Goal: Task Accomplishment & Management: Use online tool/utility

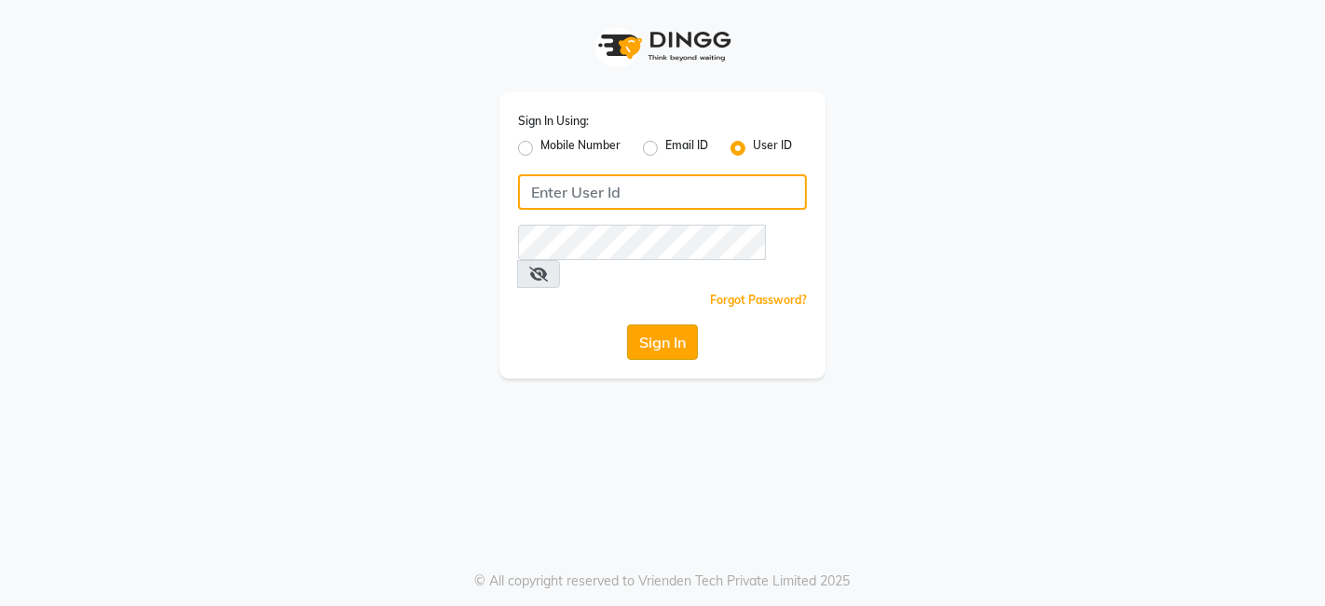
type input "thehairwizards"
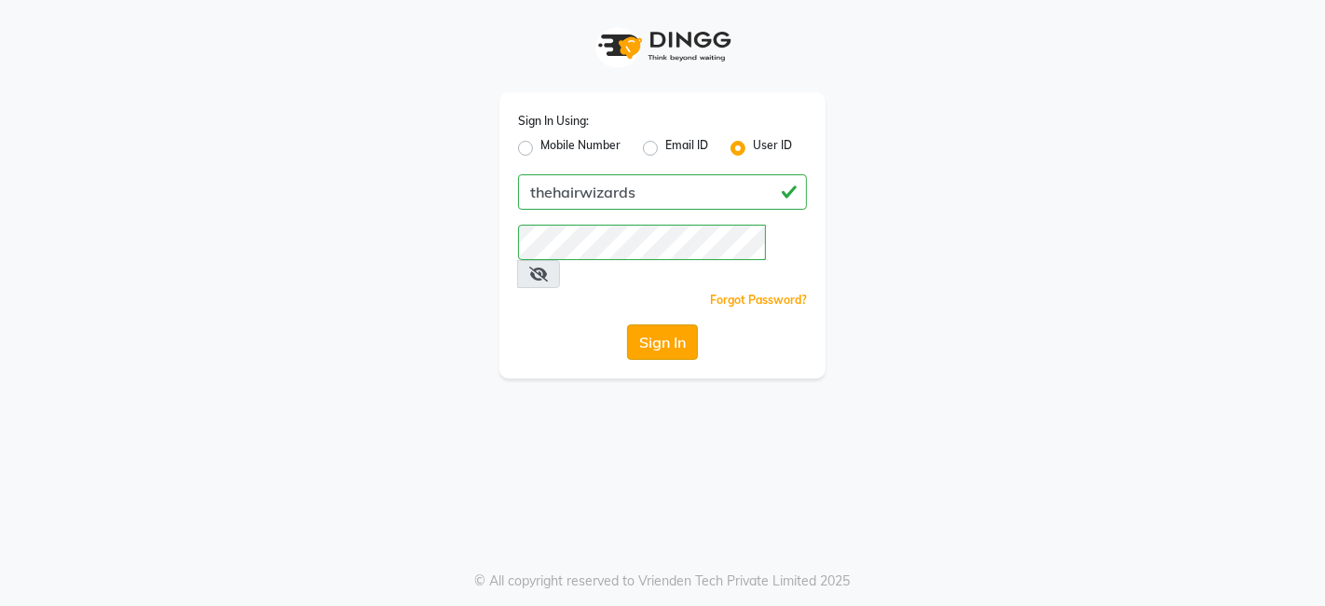
click at [650, 324] on button "Sign In" at bounding box center [662, 341] width 71 height 35
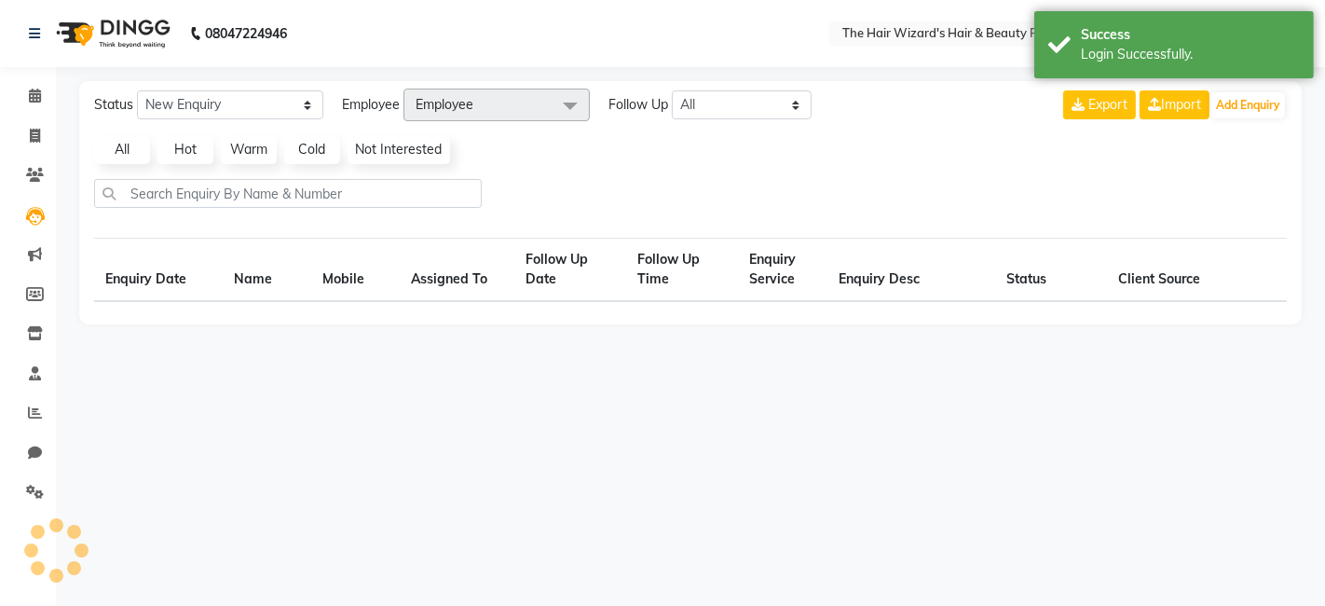
select select "en"
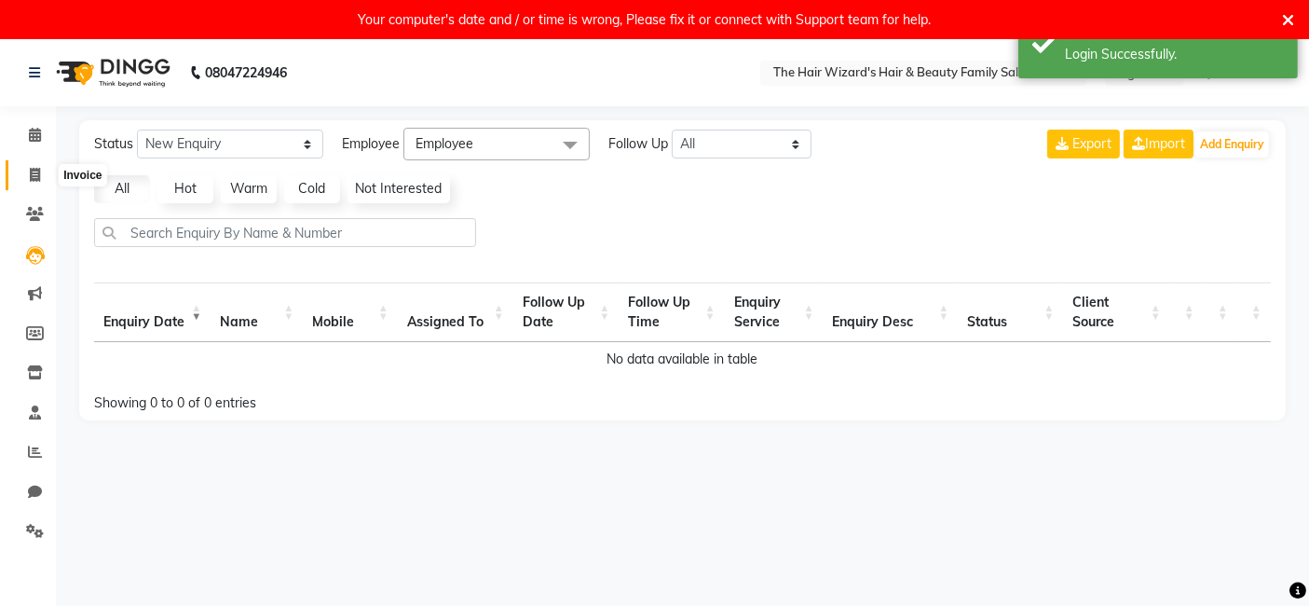
click at [32, 171] on icon at bounding box center [35, 175] width 10 height 14
select select "8473"
select select "service"
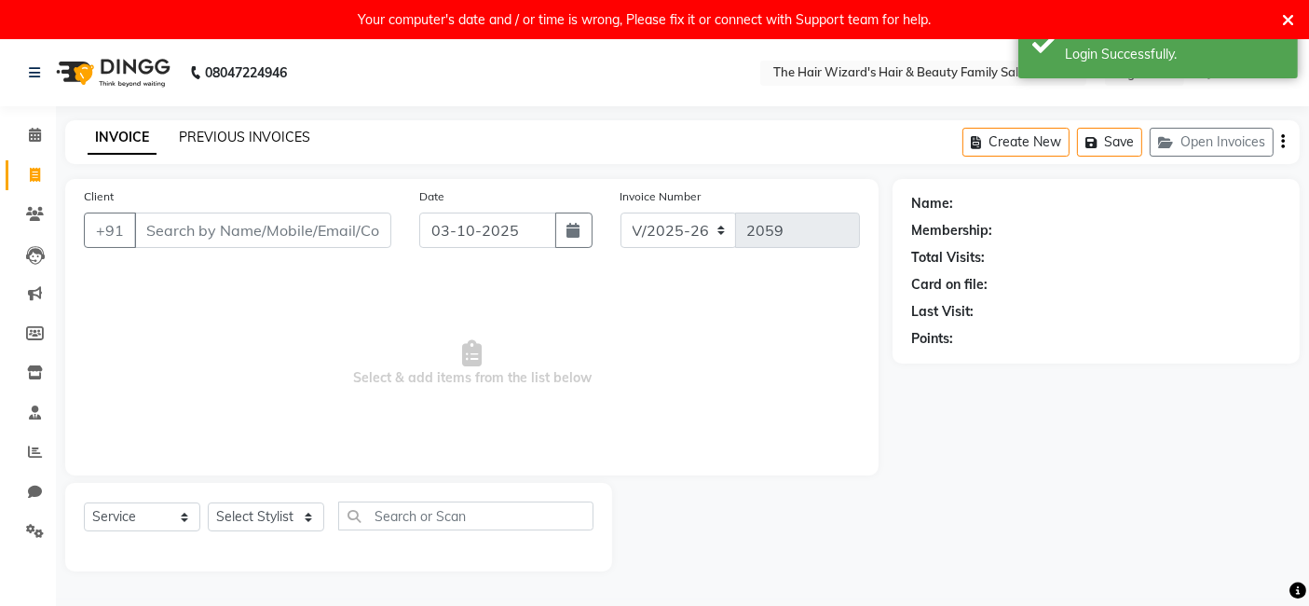
click at [255, 135] on link "PREVIOUS INVOICES" at bounding box center [244, 137] width 131 height 17
